Goal: Task Accomplishment & Management: Use online tool/utility

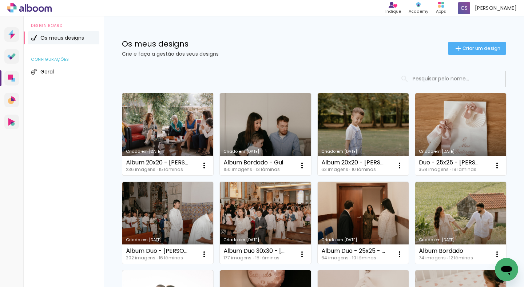
click at [187, 139] on link "Criado em [DATE]" at bounding box center [167, 134] width 91 height 82
